Goal: Book appointment/travel/reservation

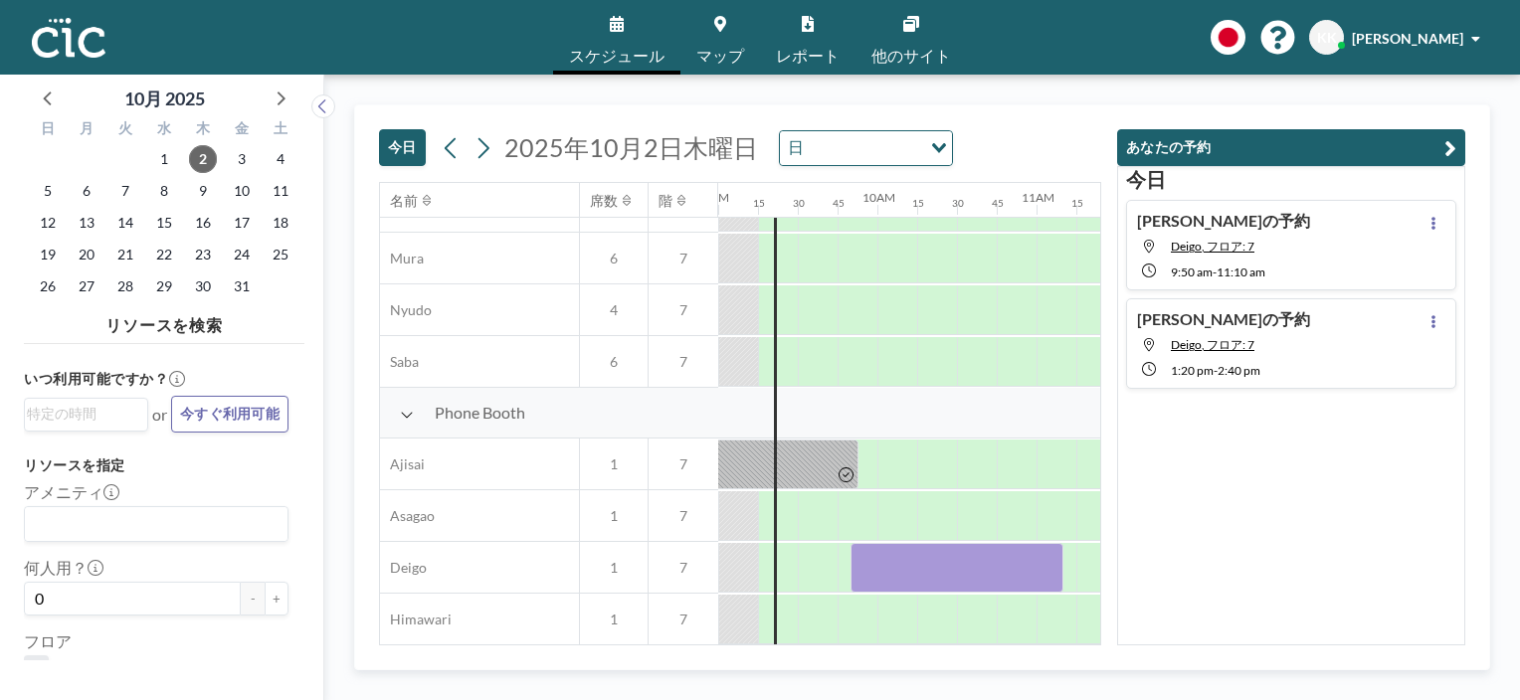
scroll to position [597, 1432]
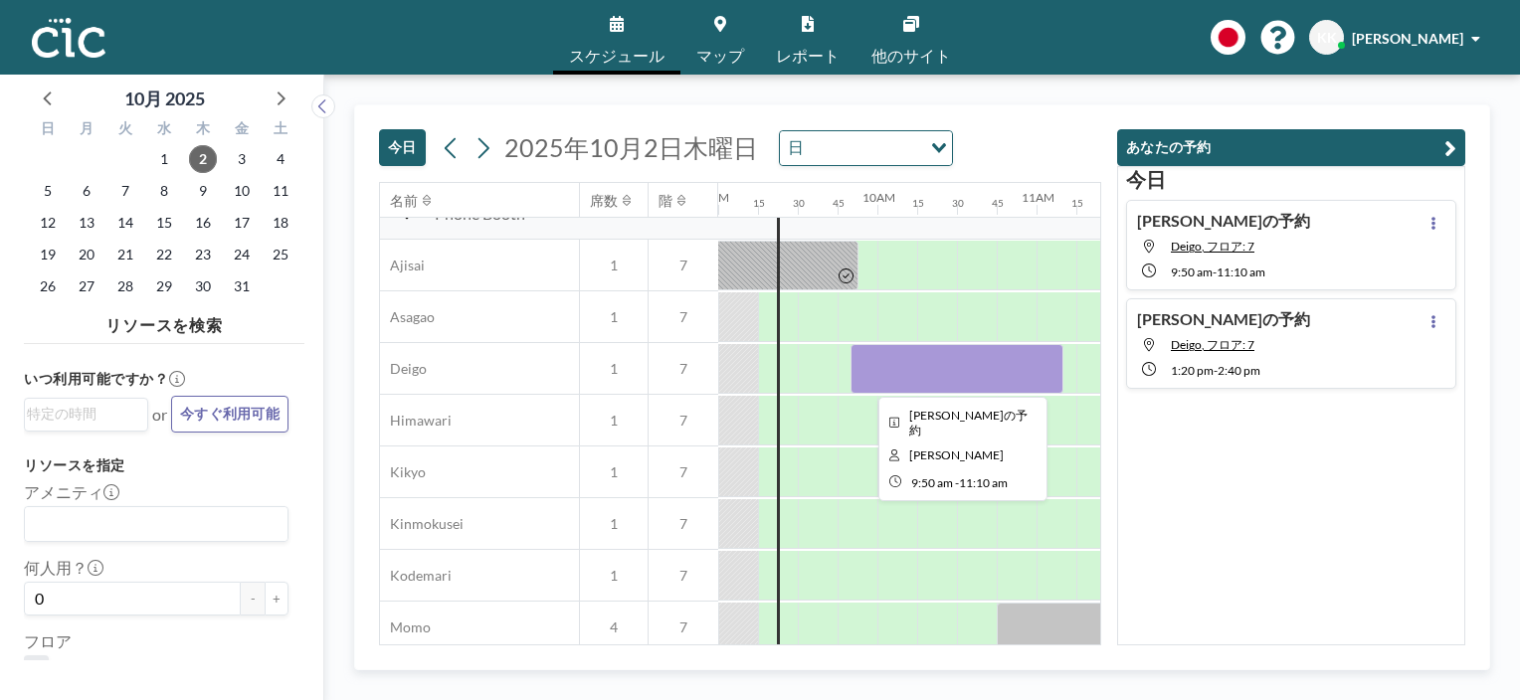
click at [891, 378] on div at bounding box center [956, 369] width 212 height 50
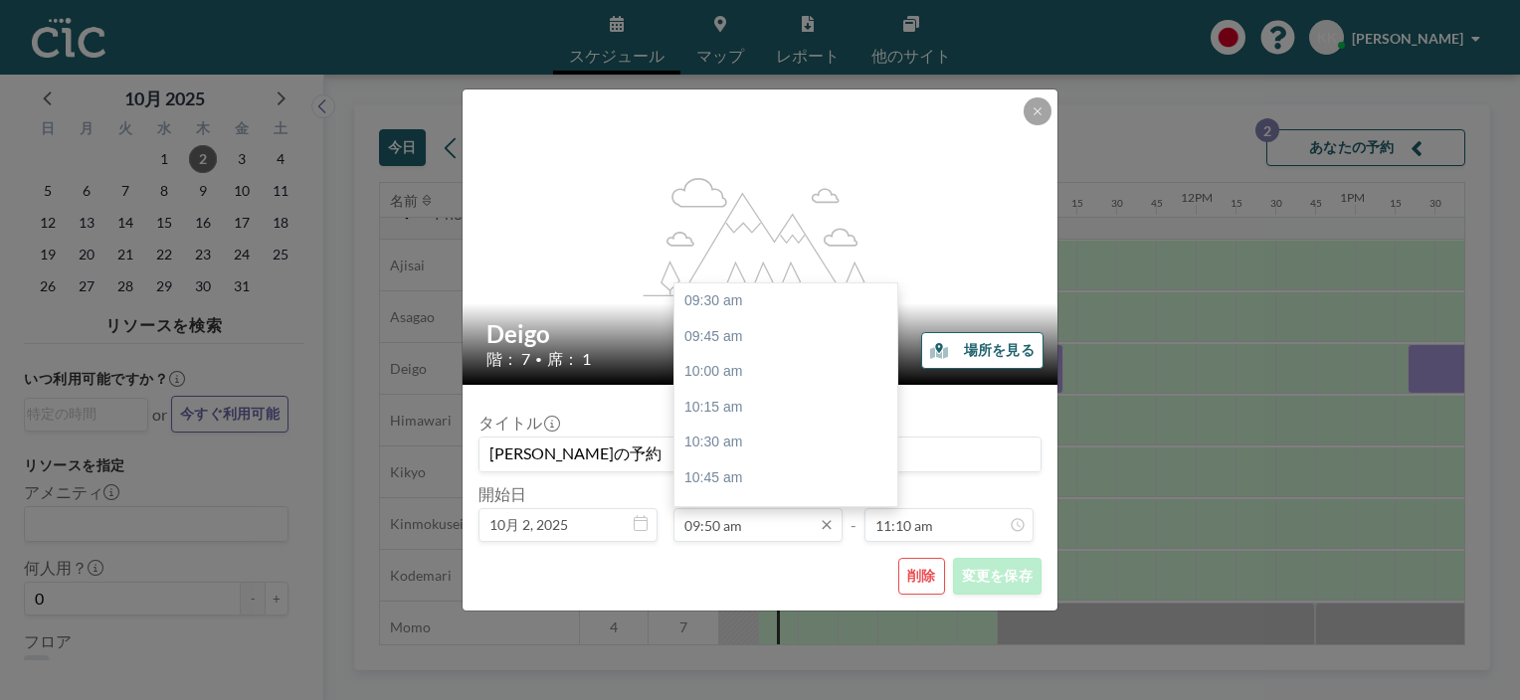
click at [728, 529] on input "09:50 am" at bounding box center [757, 525] width 169 height 34
click at [710, 525] on input "09:50 am" at bounding box center [757, 525] width 169 height 34
type input "09:25 am"
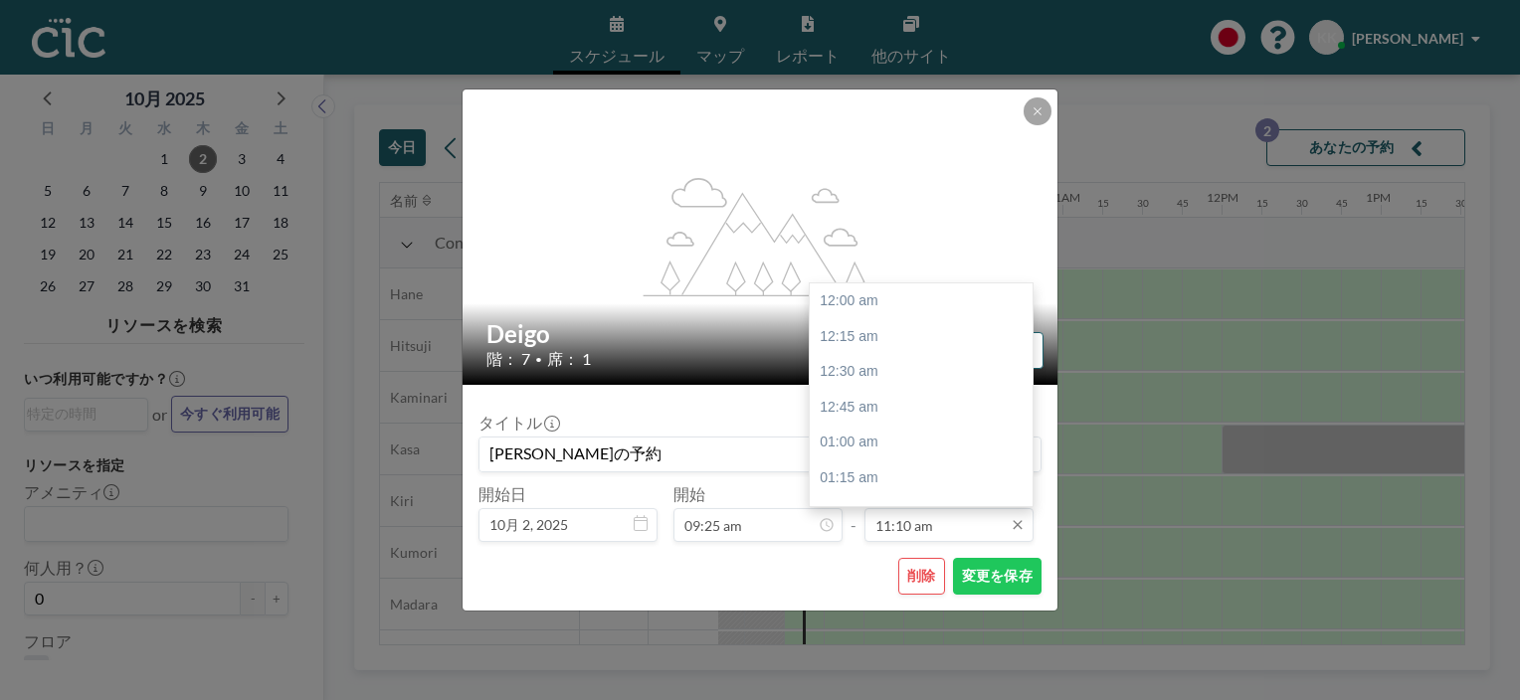
scroll to position [0, 1432]
click at [890, 529] on input "11:10 am" at bounding box center [948, 525] width 169 height 34
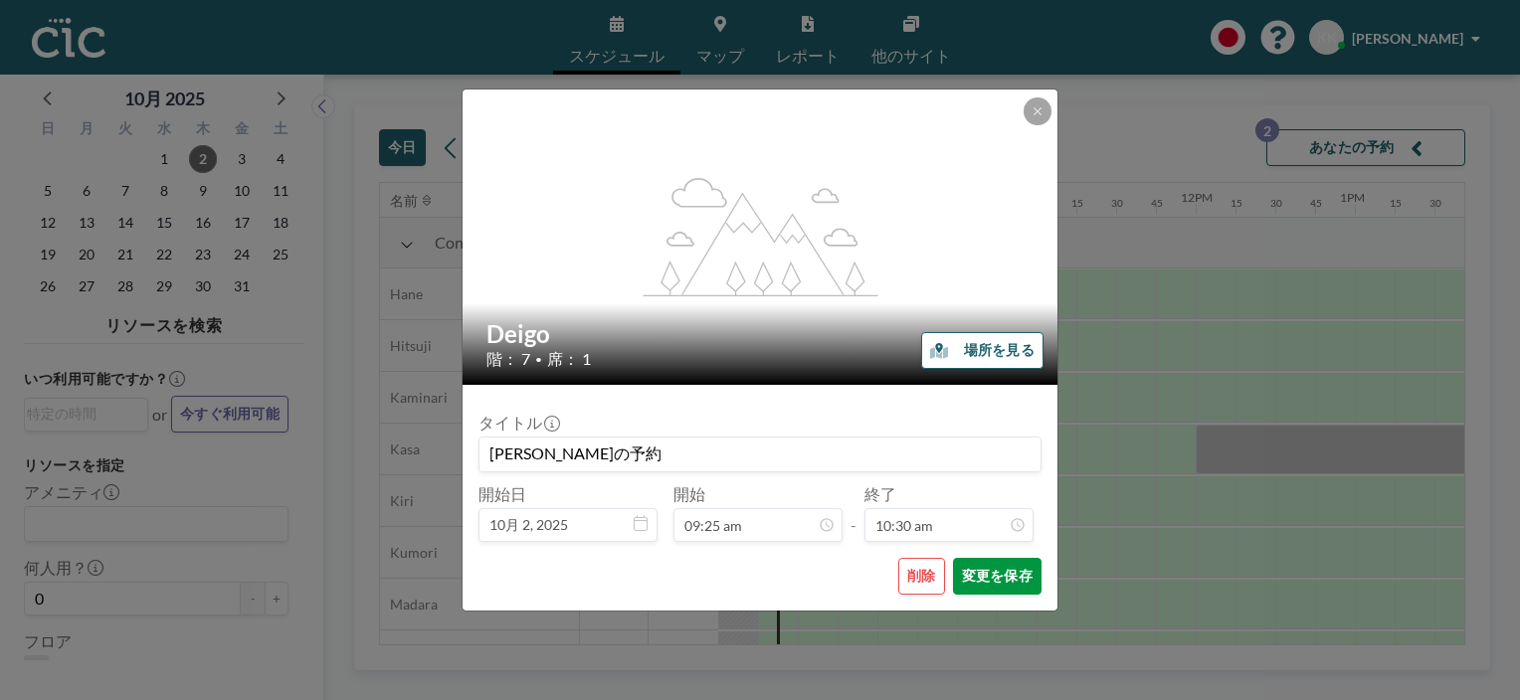
type input "10:30 am"
click at [980, 590] on button "変更を保存" at bounding box center [997, 576] width 89 height 37
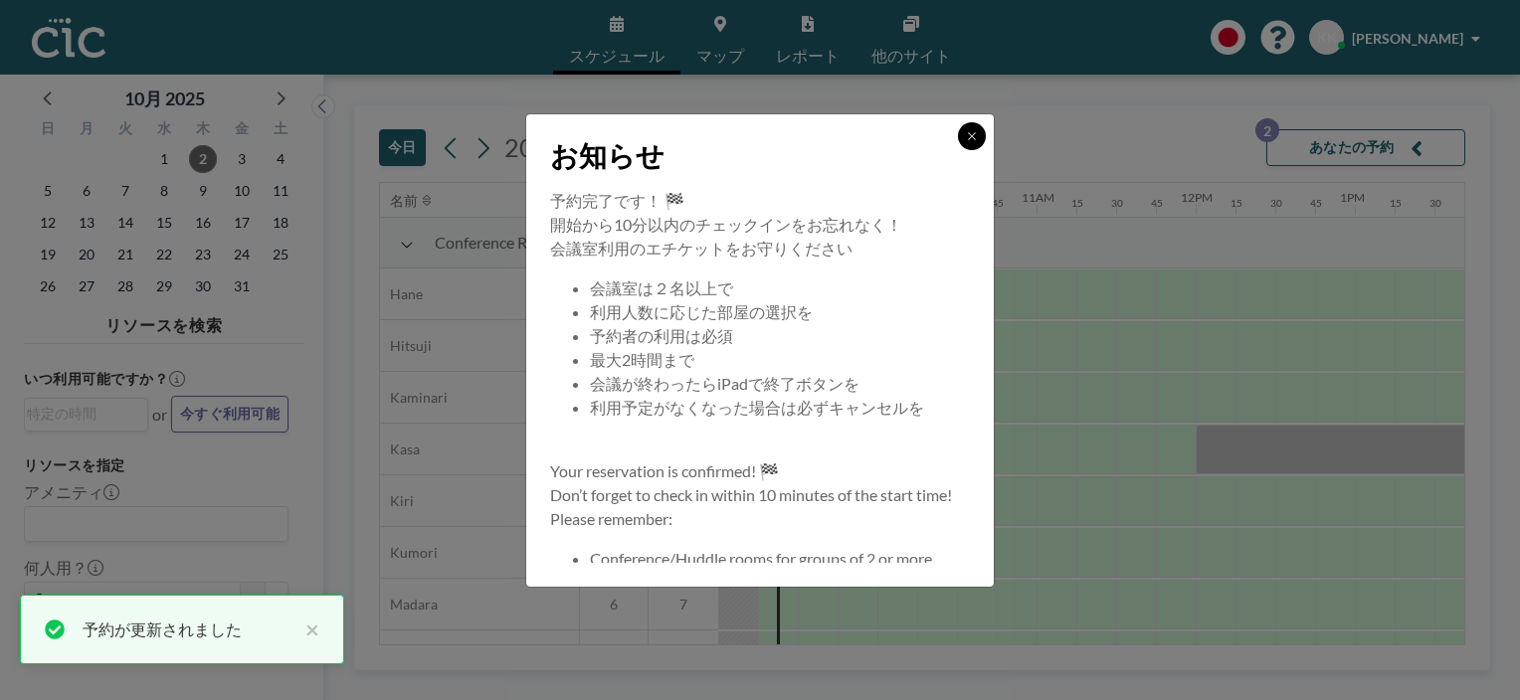
click at [970, 141] on icon at bounding box center [972, 136] width 12 height 12
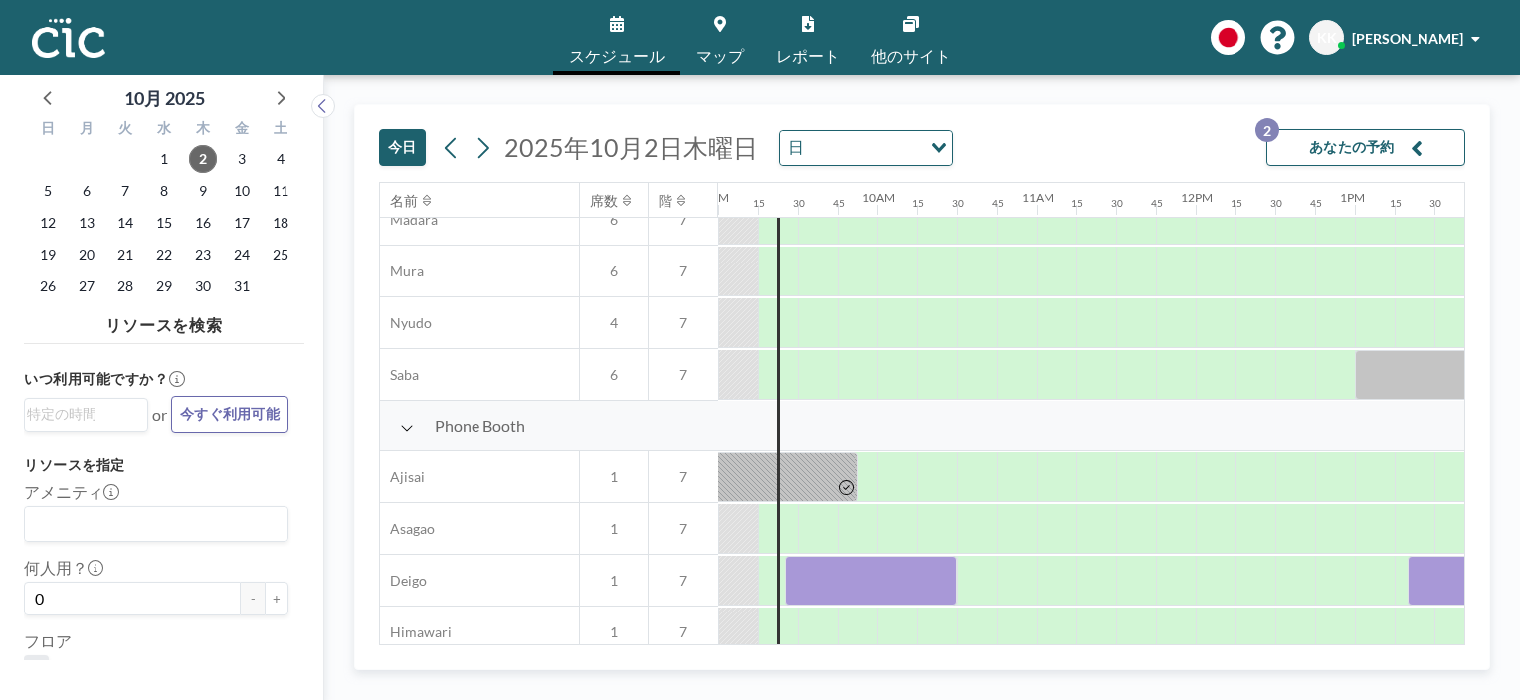
scroll to position [497, 1432]
